Goal: Transaction & Acquisition: Purchase product/service

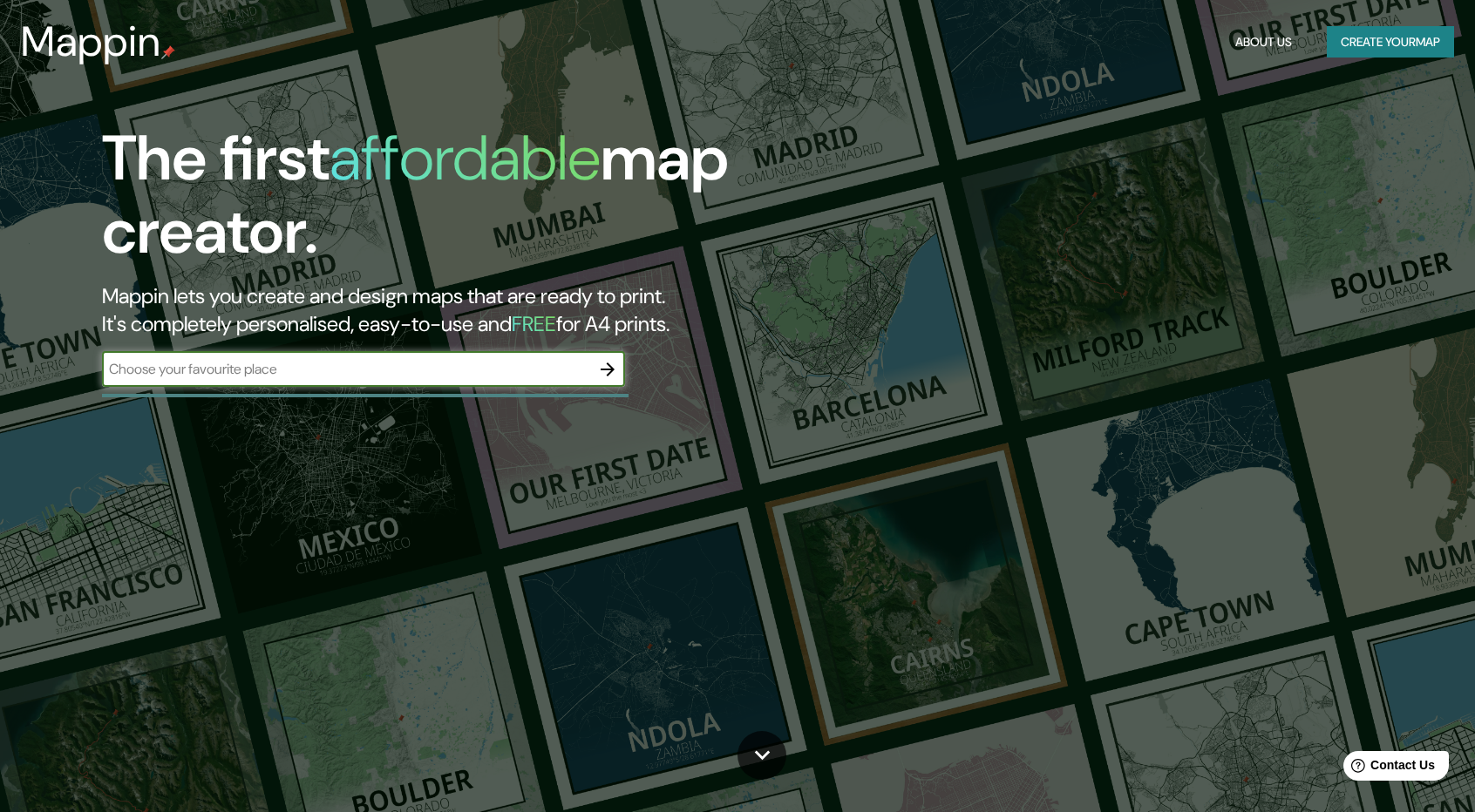
click at [415, 367] on input "text" at bounding box center [345, 369] width 488 height 20
click at [595, 367] on button "button" at bounding box center [607, 370] width 35 height 35
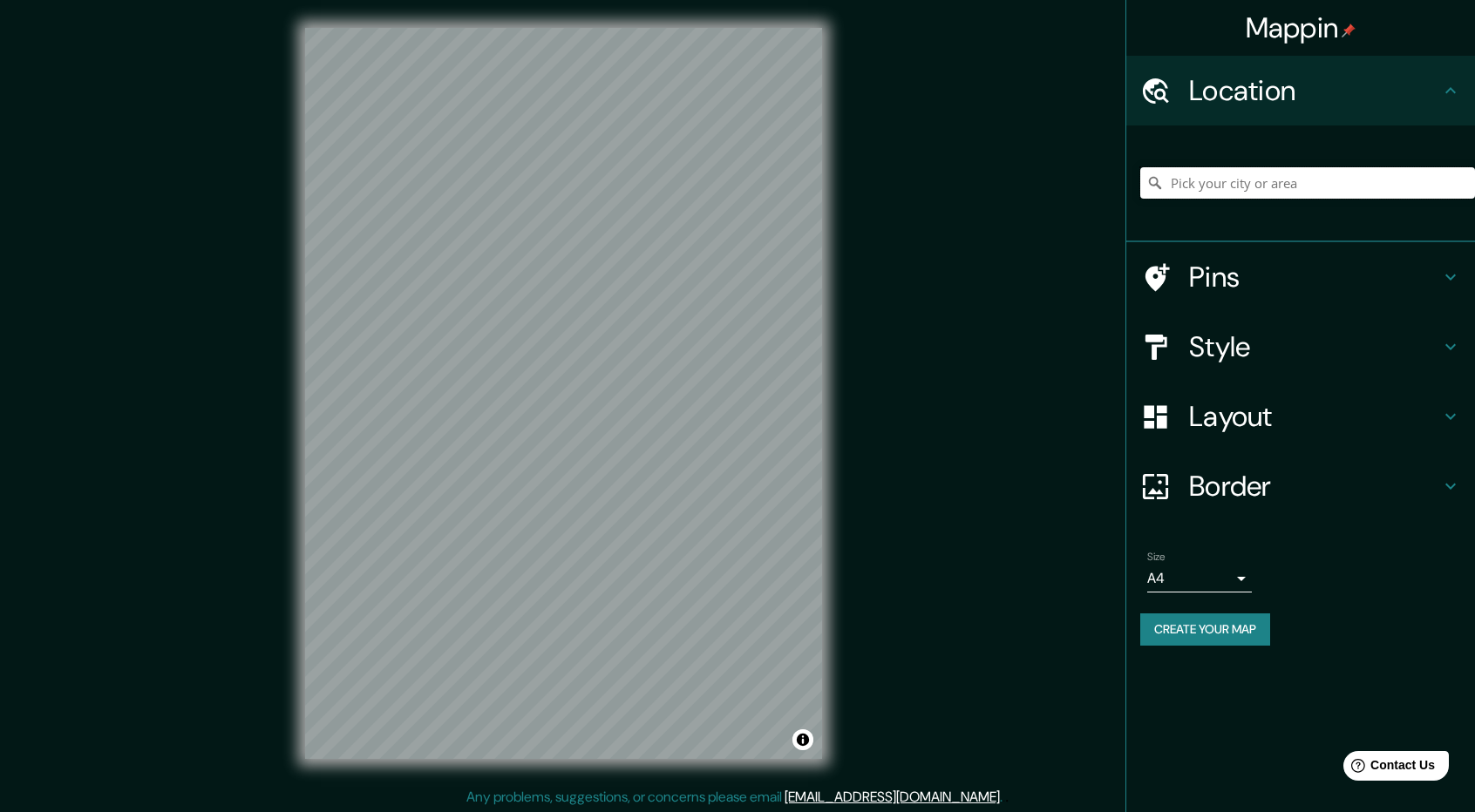
click at [1276, 190] on input "Pick your city or area" at bounding box center [1308, 183] width 335 height 31
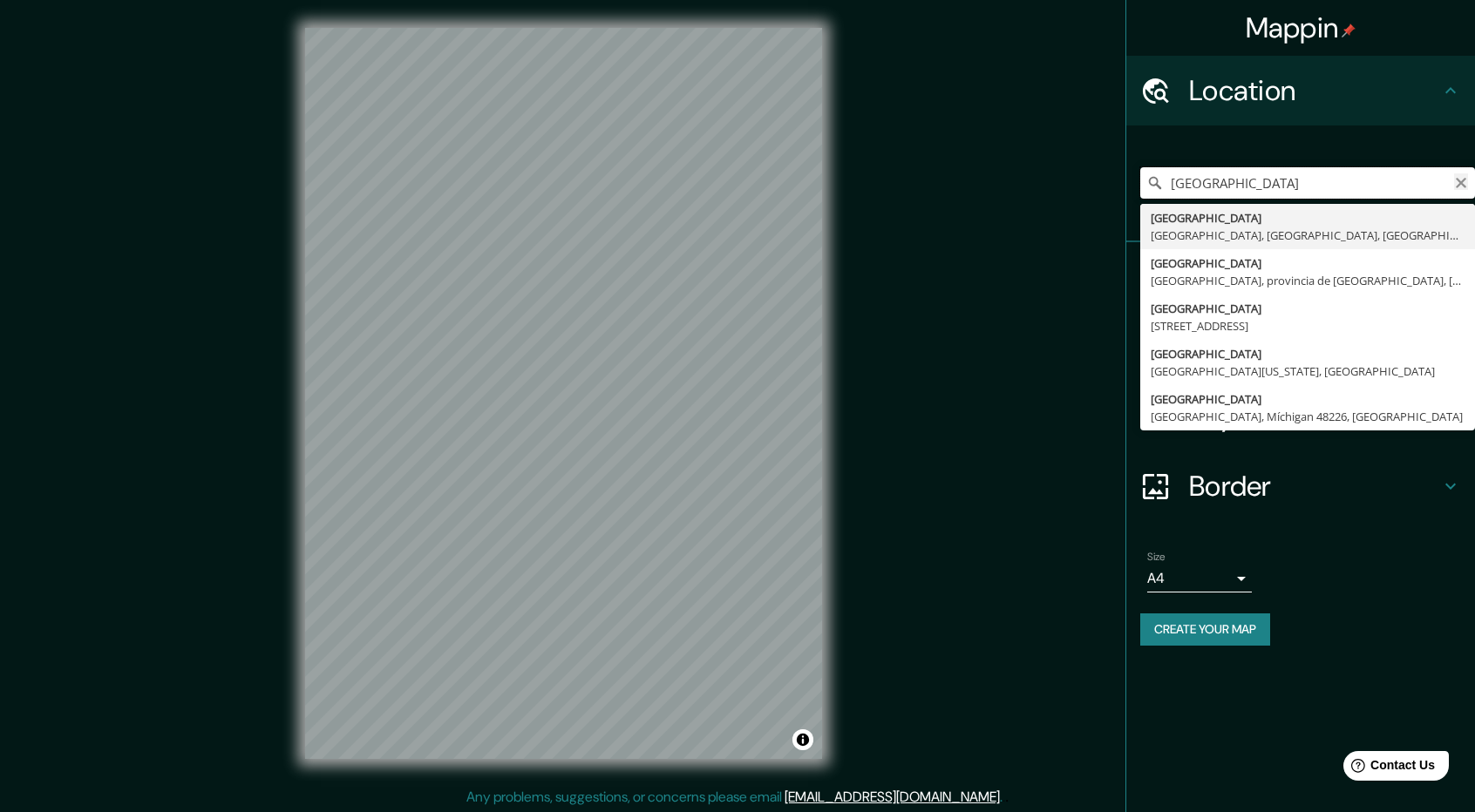
type input "[GEOGRAPHIC_DATA]"
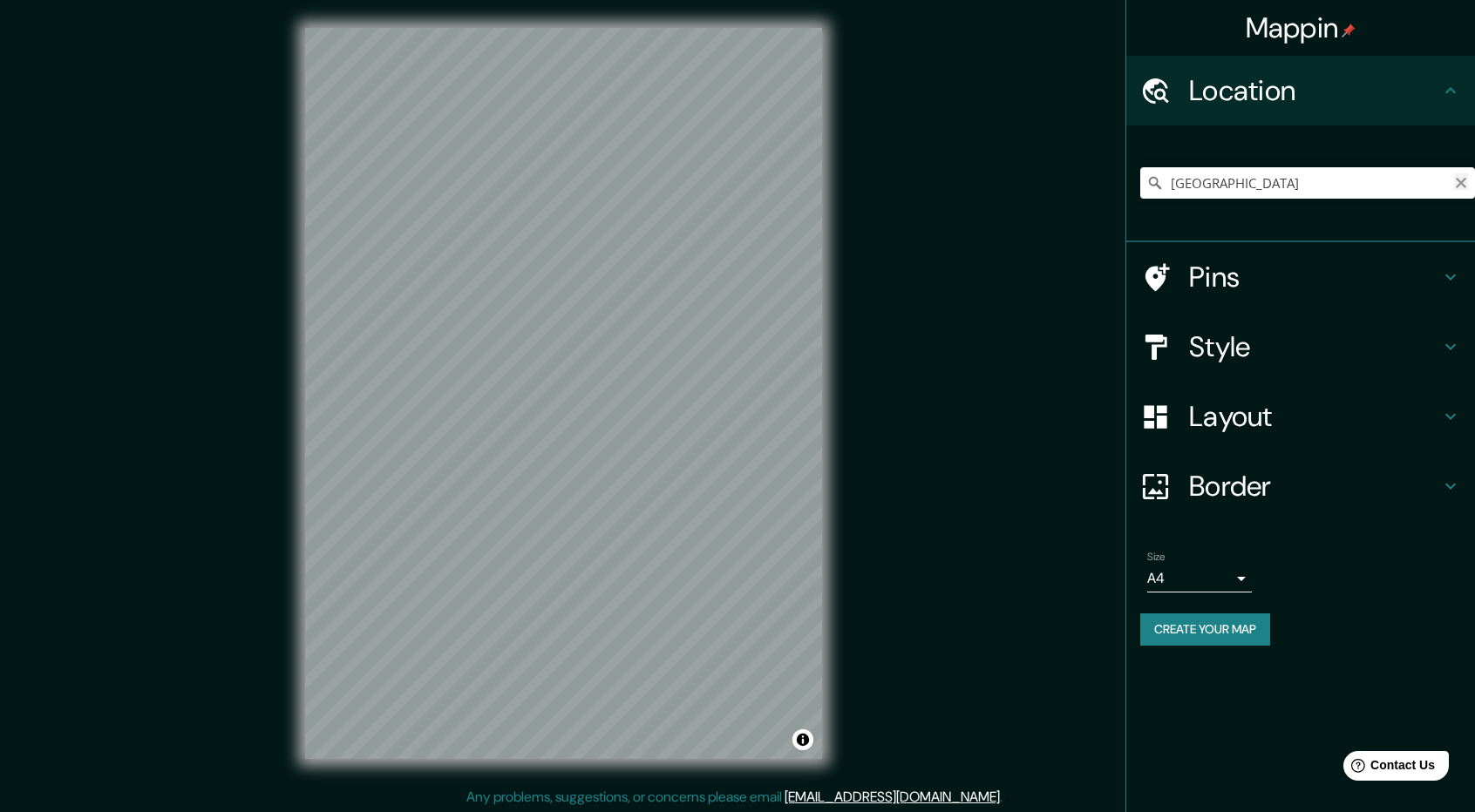
click at [1460, 184] on icon "Clear" at bounding box center [1462, 183] width 11 height 11
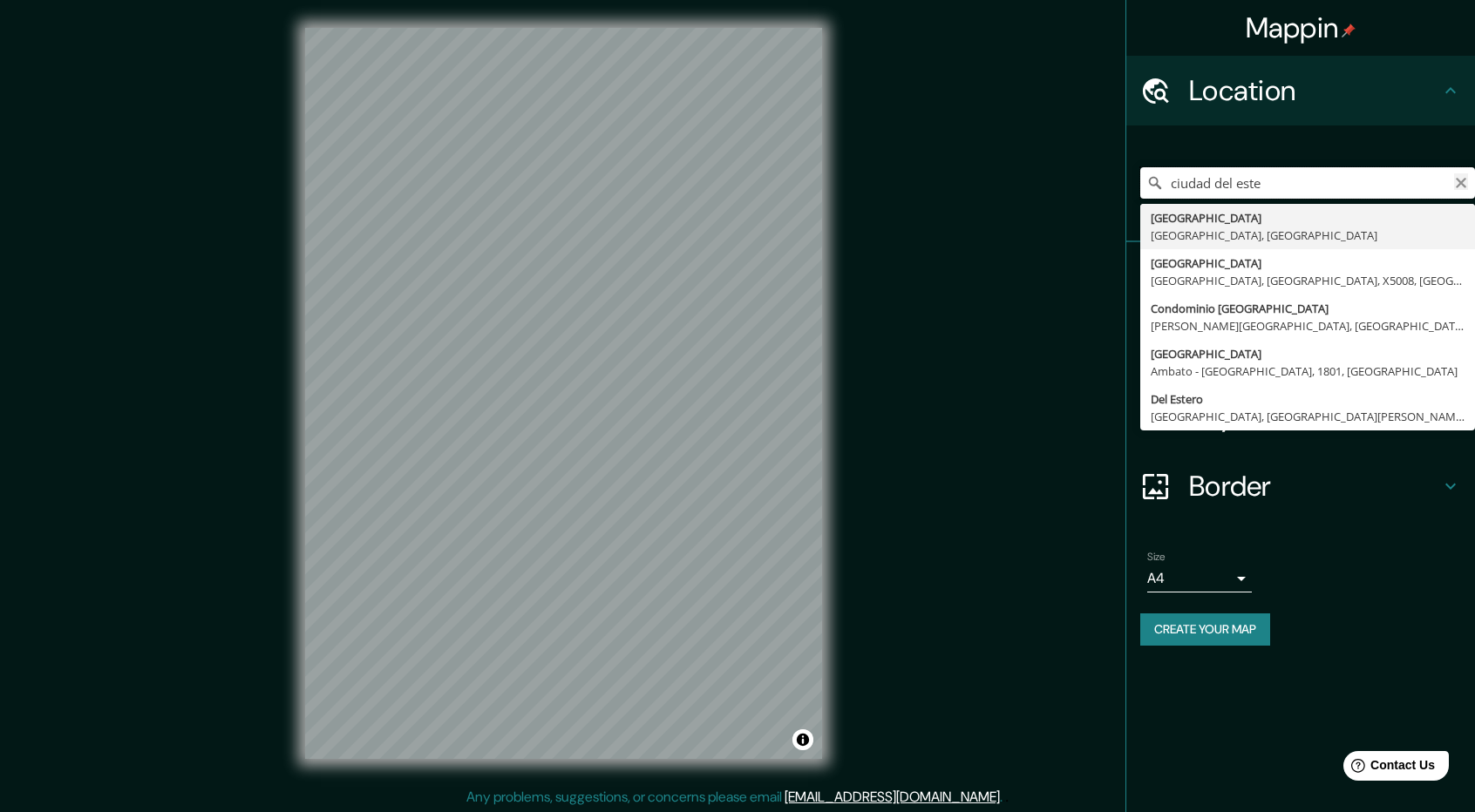
type input "ciudad del este"
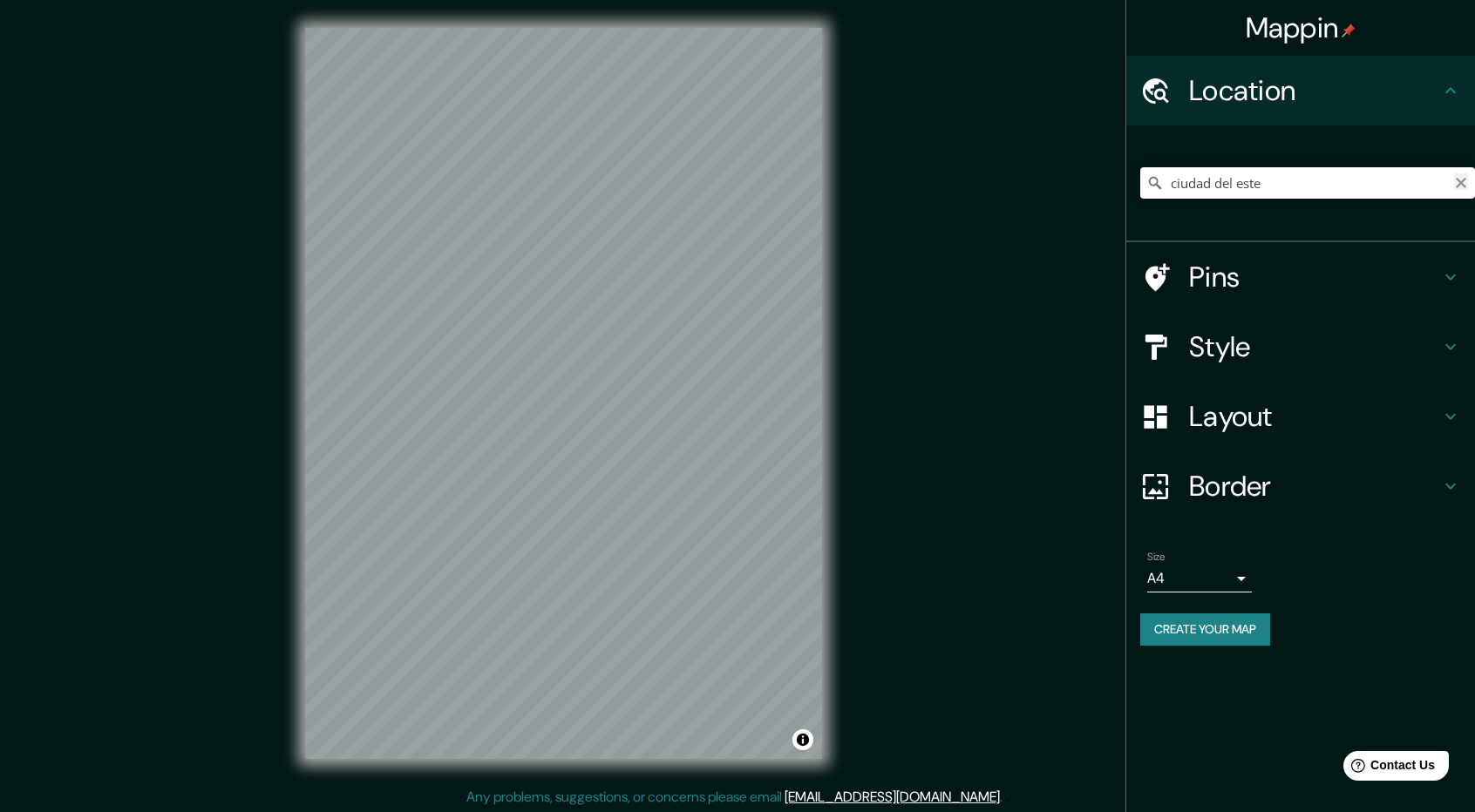
click at [1460, 181] on icon "Clear" at bounding box center [1462, 183] width 11 height 11
type input "s"
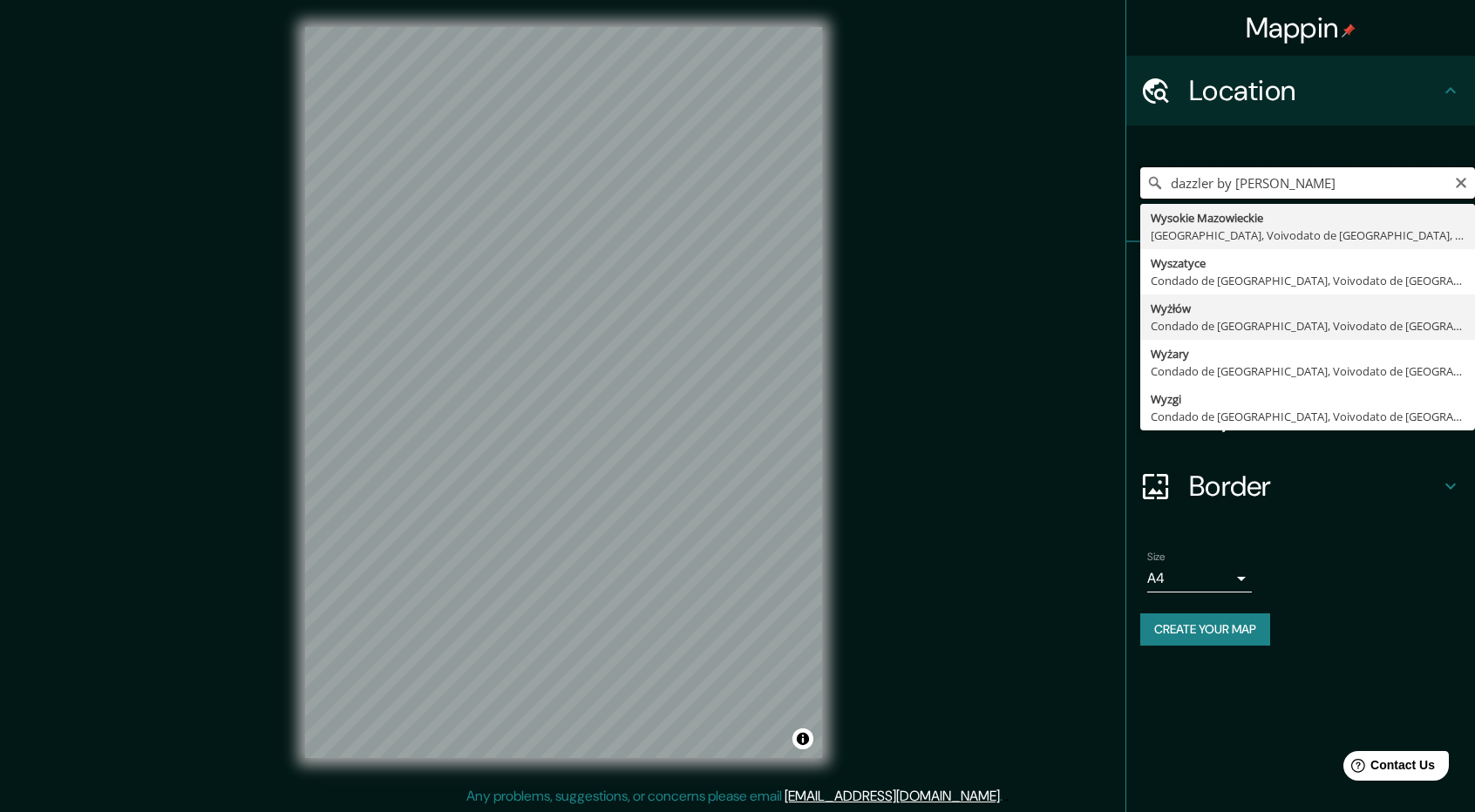
scroll to position [2, 0]
type input "[GEOGRAPHIC_DATA], [GEOGRAPHIC_DATA], [GEOGRAPHIC_DATA]"
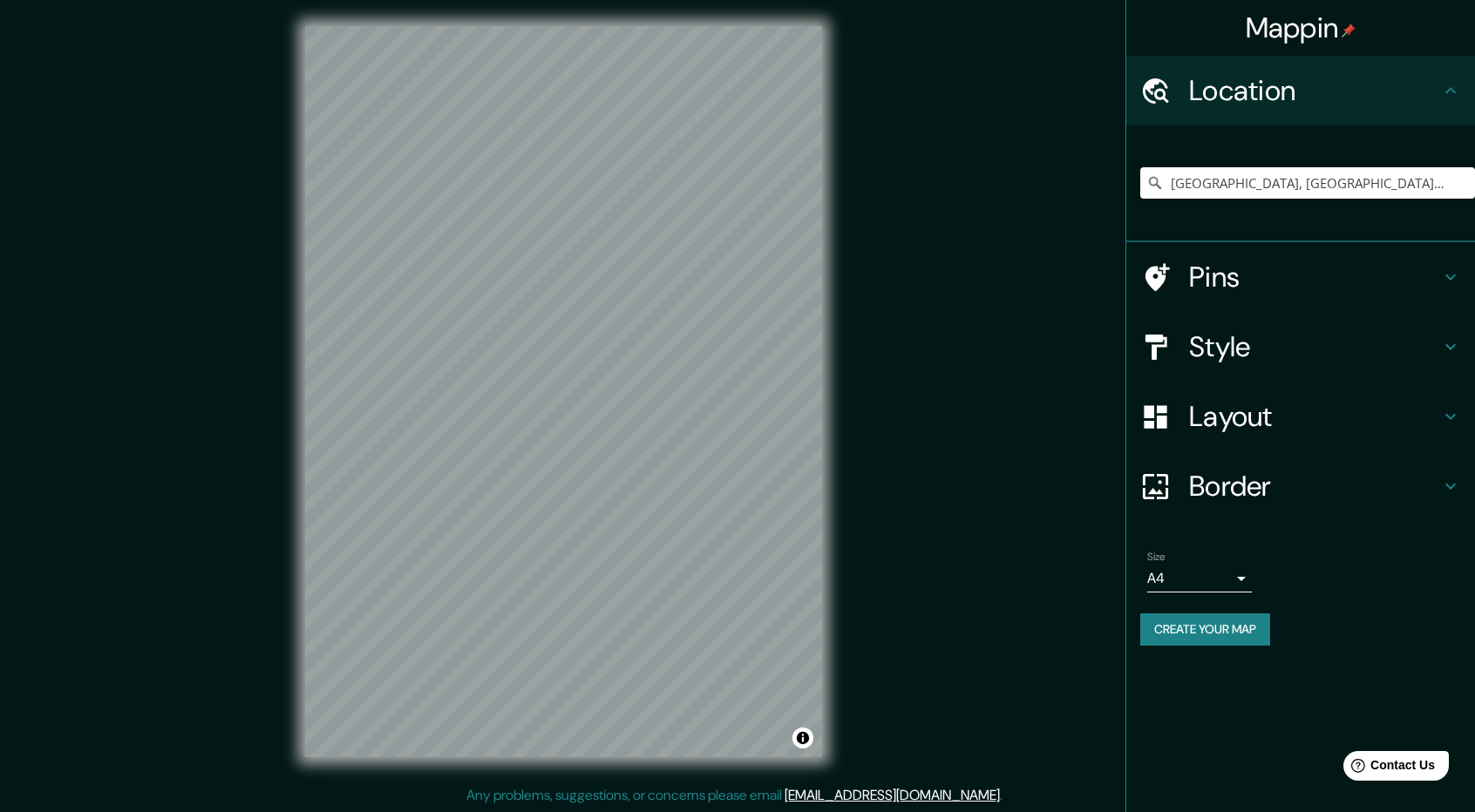
scroll to position [0, 0]
click at [1463, 179] on icon "Clear" at bounding box center [1462, 183] width 11 height 11
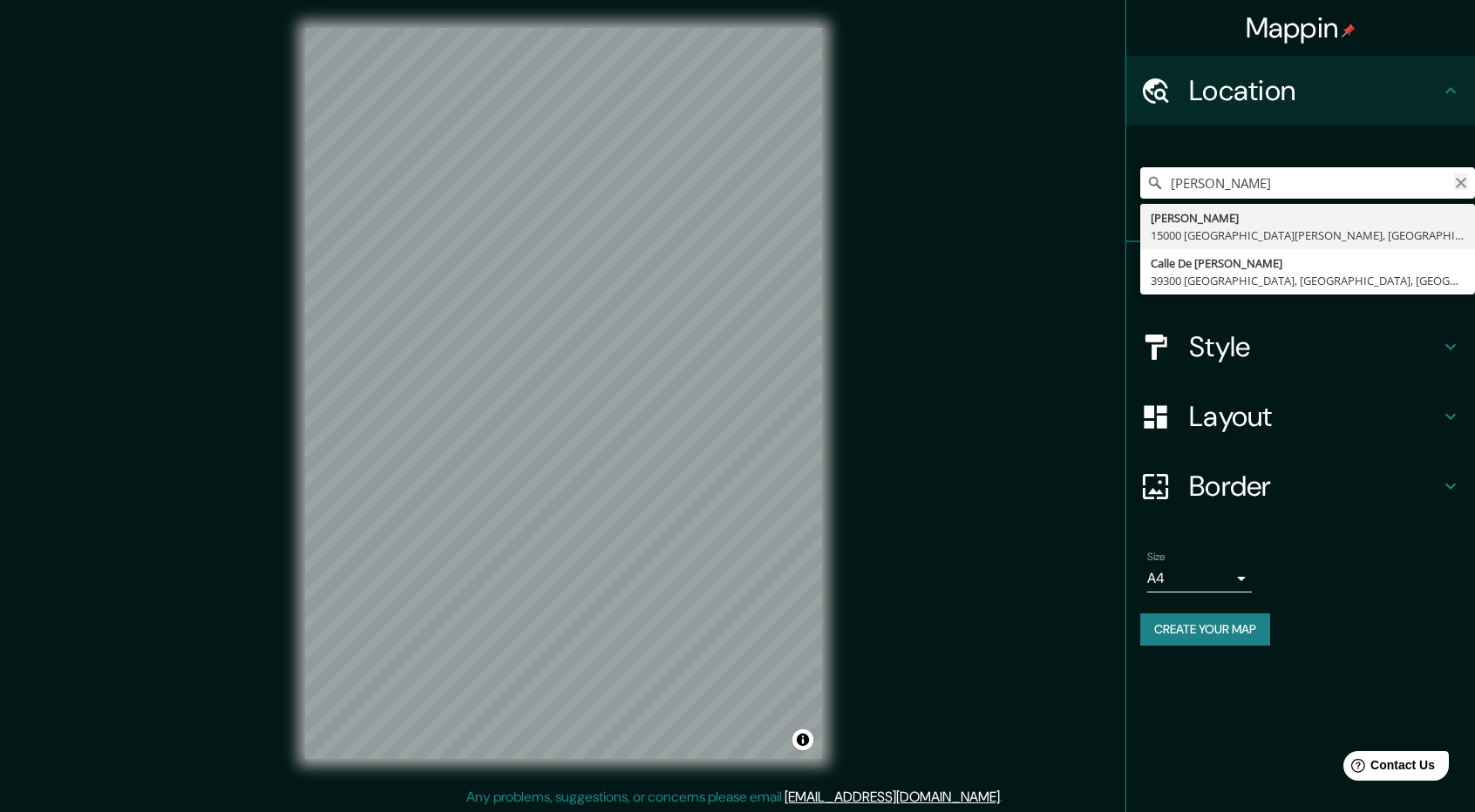
type input "[PERSON_NAME]"
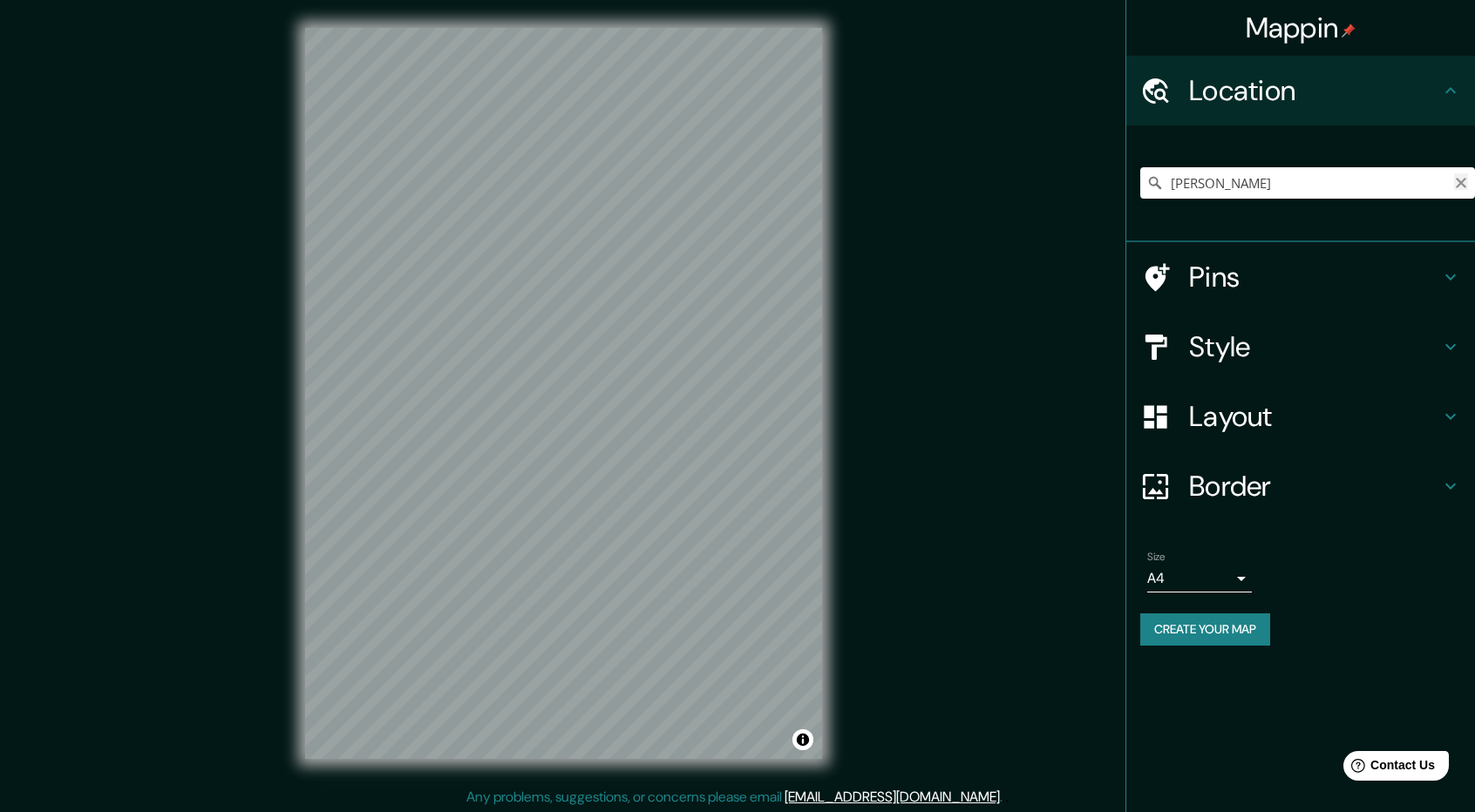
click at [1466, 183] on icon "Clear" at bounding box center [1462, 183] width 14 height 14
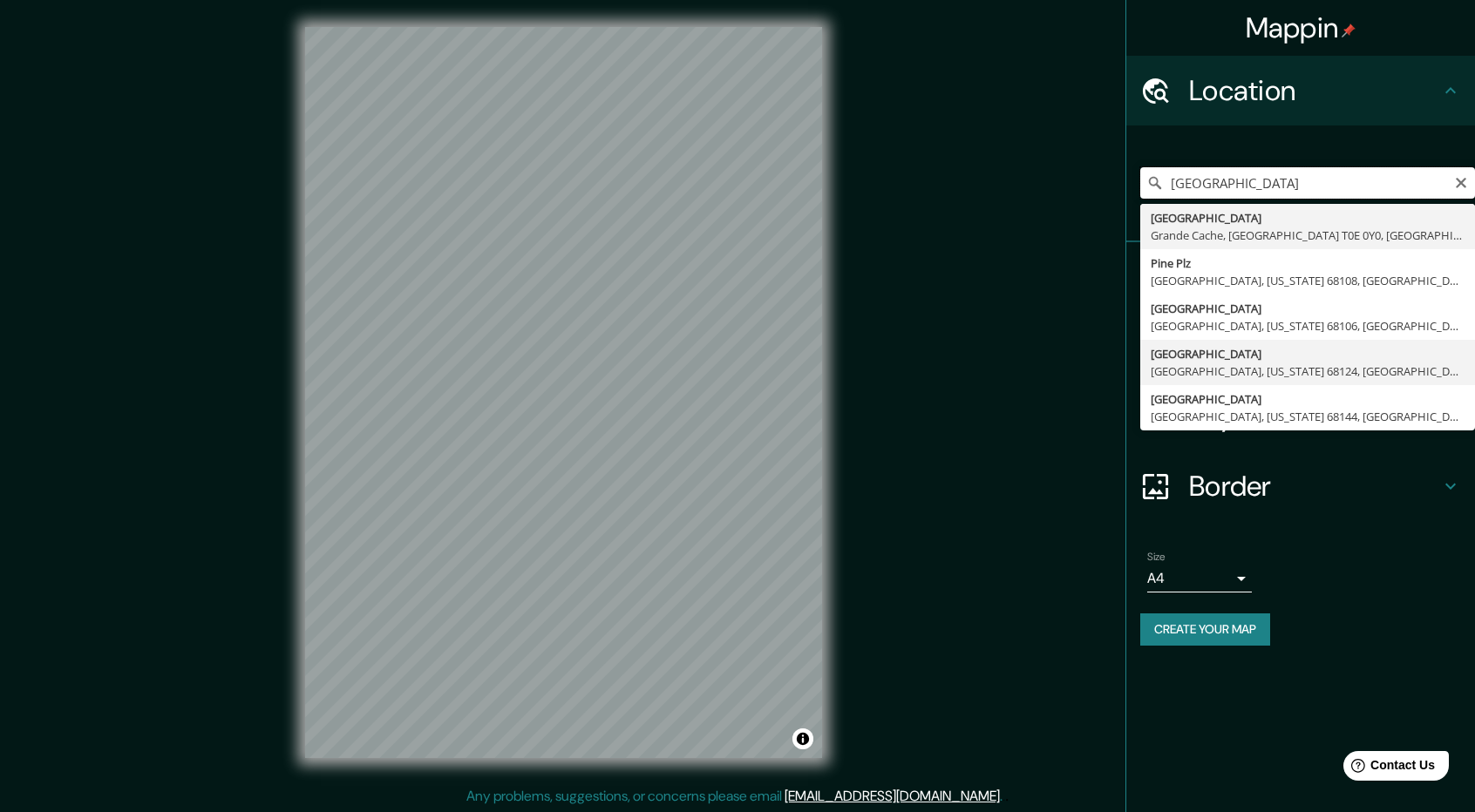
scroll to position [2, 0]
type input "[GEOGRAPHIC_DATA]"
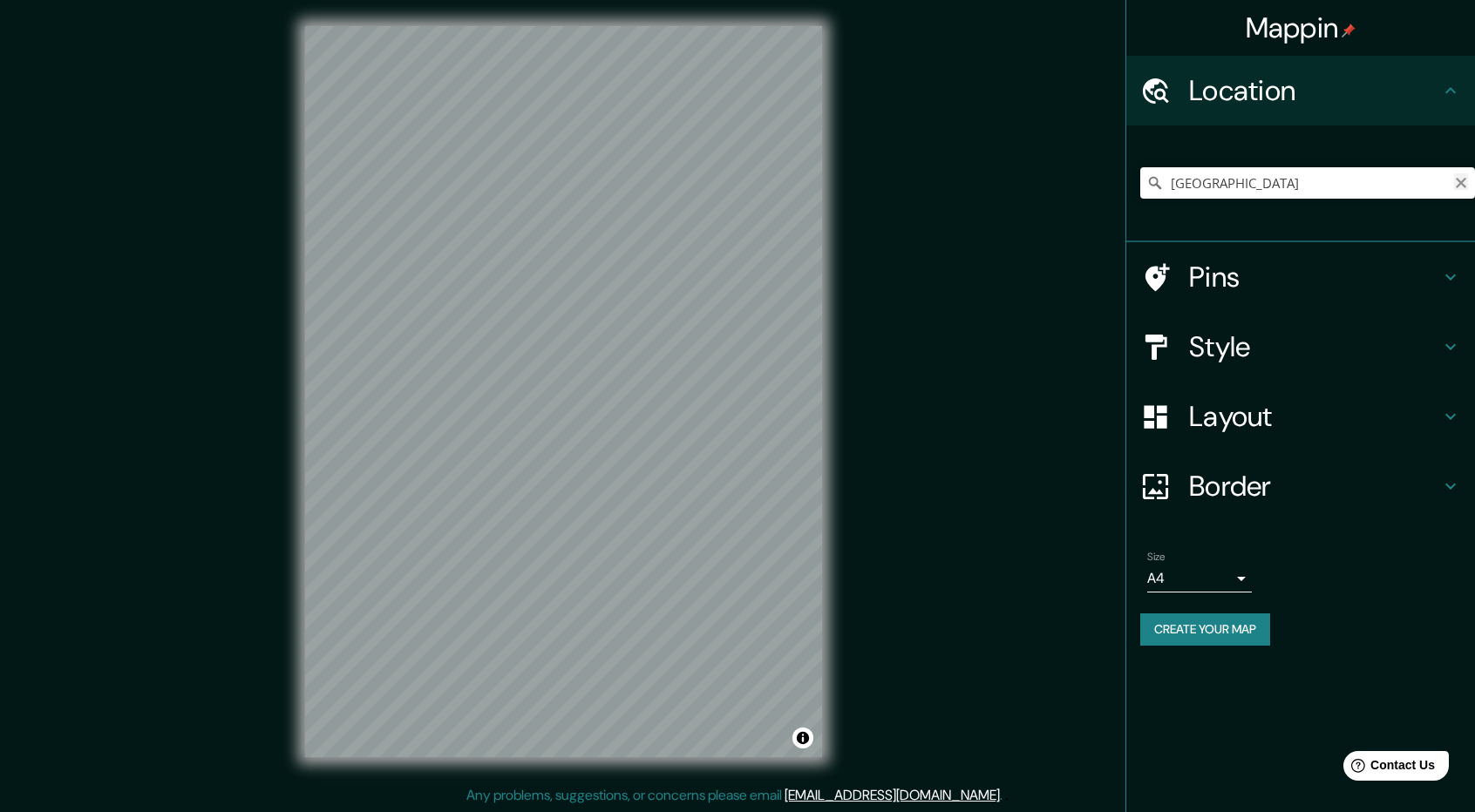
click at [1462, 182] on icon "Clear" at bounding box center [1462, 183] width 11 height 11
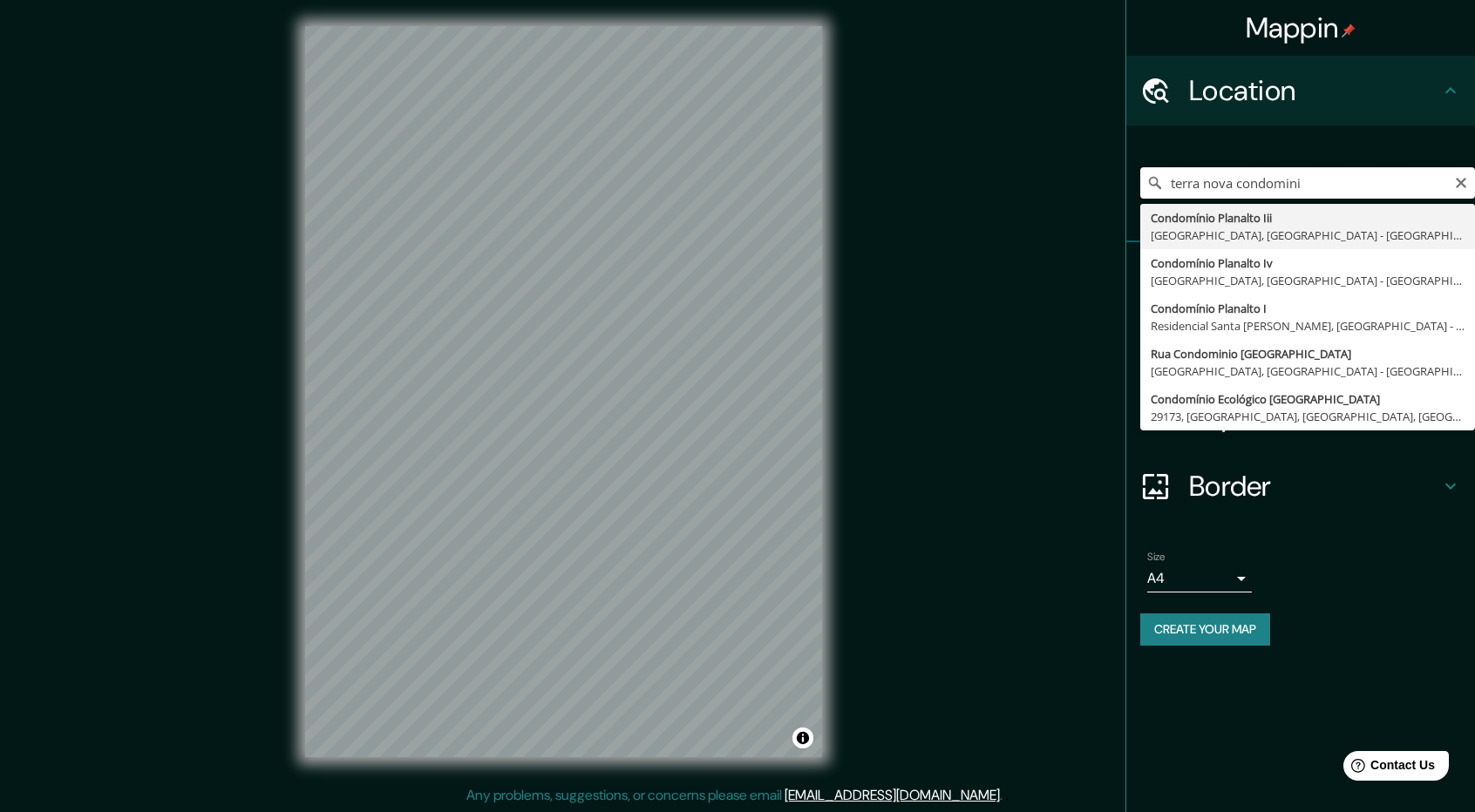
type input "terra nova condominio"
click at [1460, 182] on div "terra nova condominio Condomínio Planalto [GEOGRAPHIC_DATA] [GEOGRAPHIC_DATA], …" at bounding box center [1308, 183] width 335 height 31
